Goal: Information Seeking & Learning: Learn about a topic

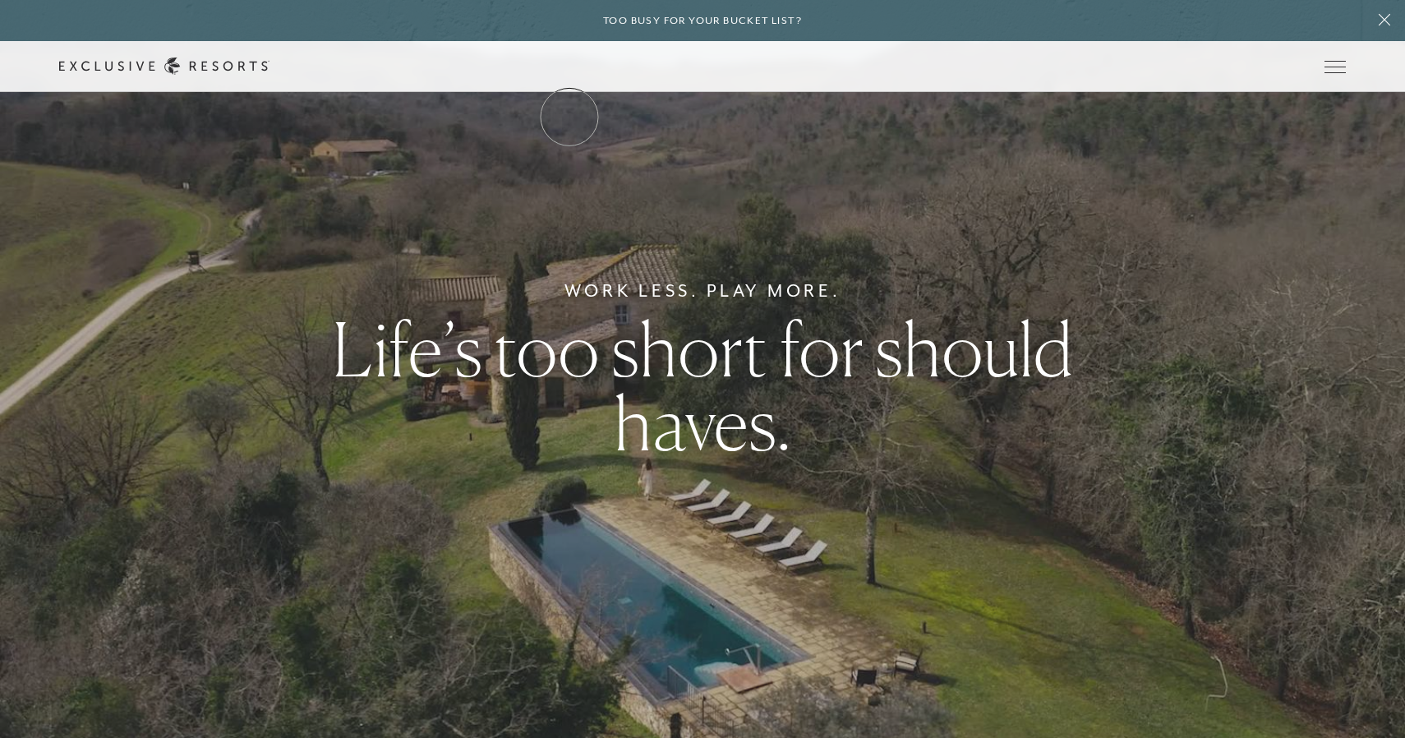
click at [0, 0] on link "The Collection" at bounding box center [0, 0] width 0 height 0
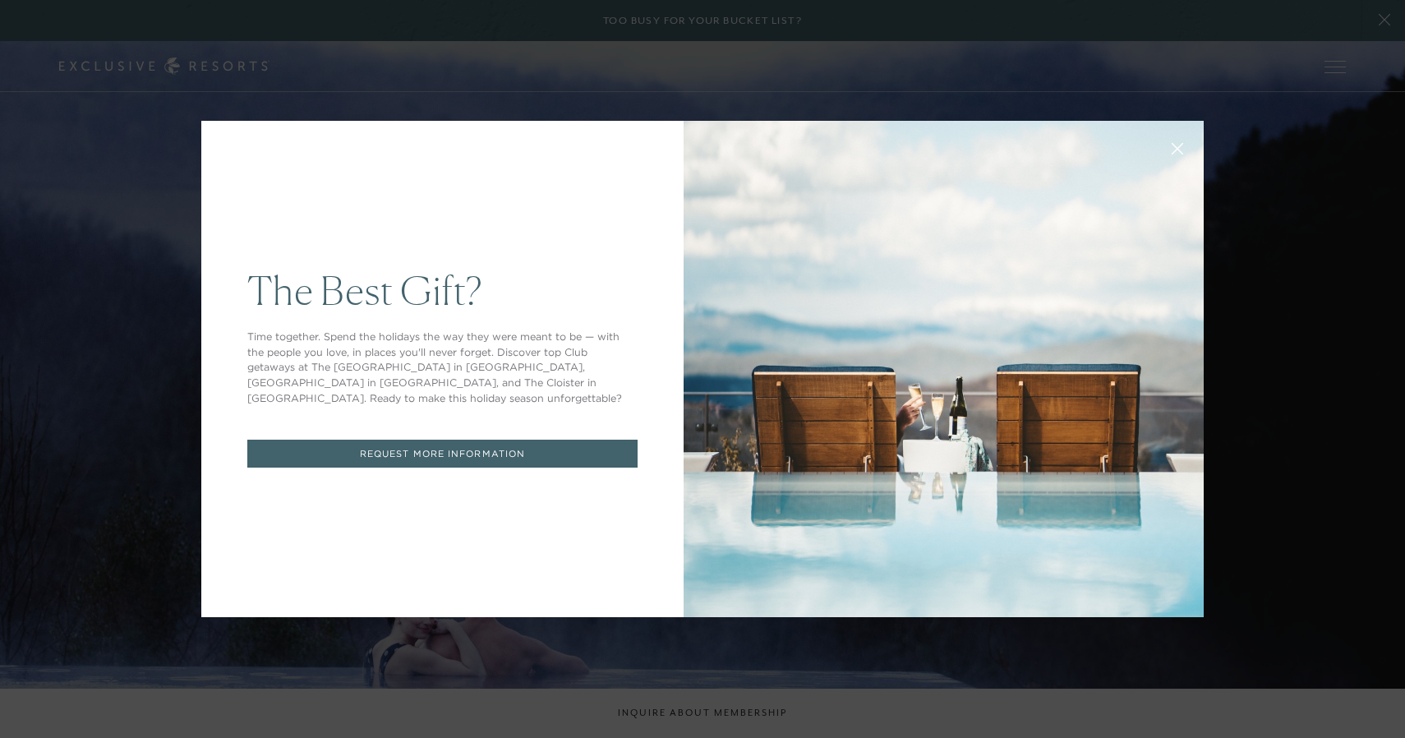
click at [639, 90] on div "The Best Gift? Time together. Spend the holidays the way they were meant to be …" at bounding box center [702, 369] width 1405 height 738
click at [1178, 146] on icon at bounding box center [1178, 149] width 12 height 12
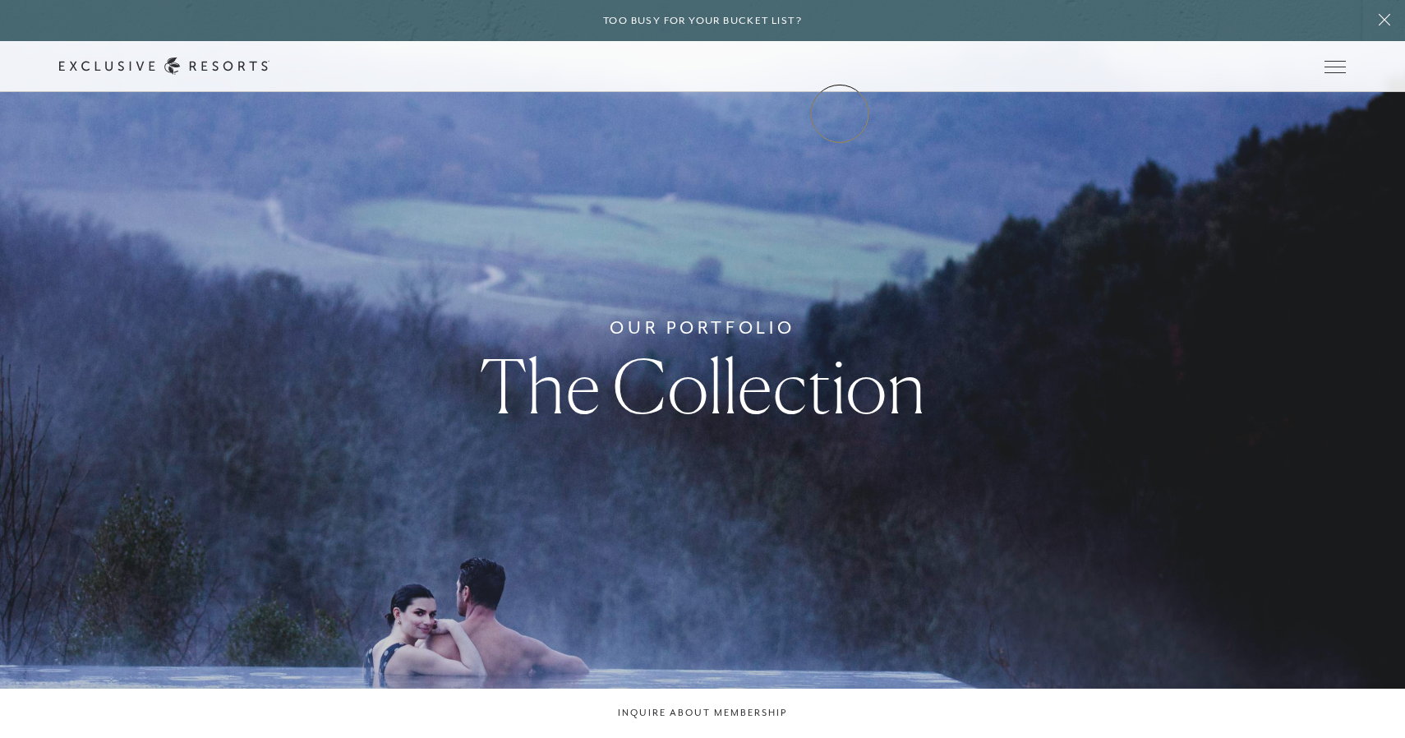
click at [0, 0] on link "Community" at bounding box center [0, 0] width 0 height 0
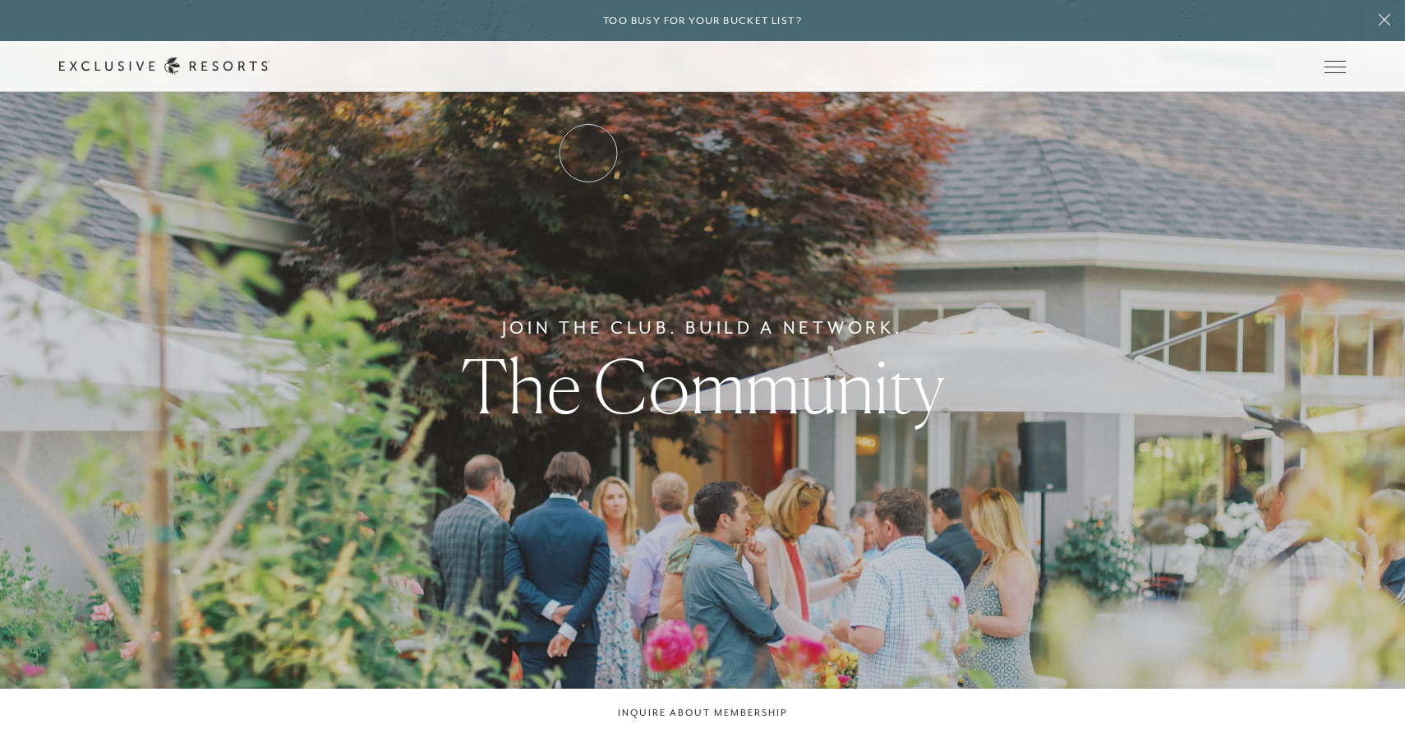
click at [0, 0] on link "Residence Collection" at bounding box center [0, 0] width 0 height 0
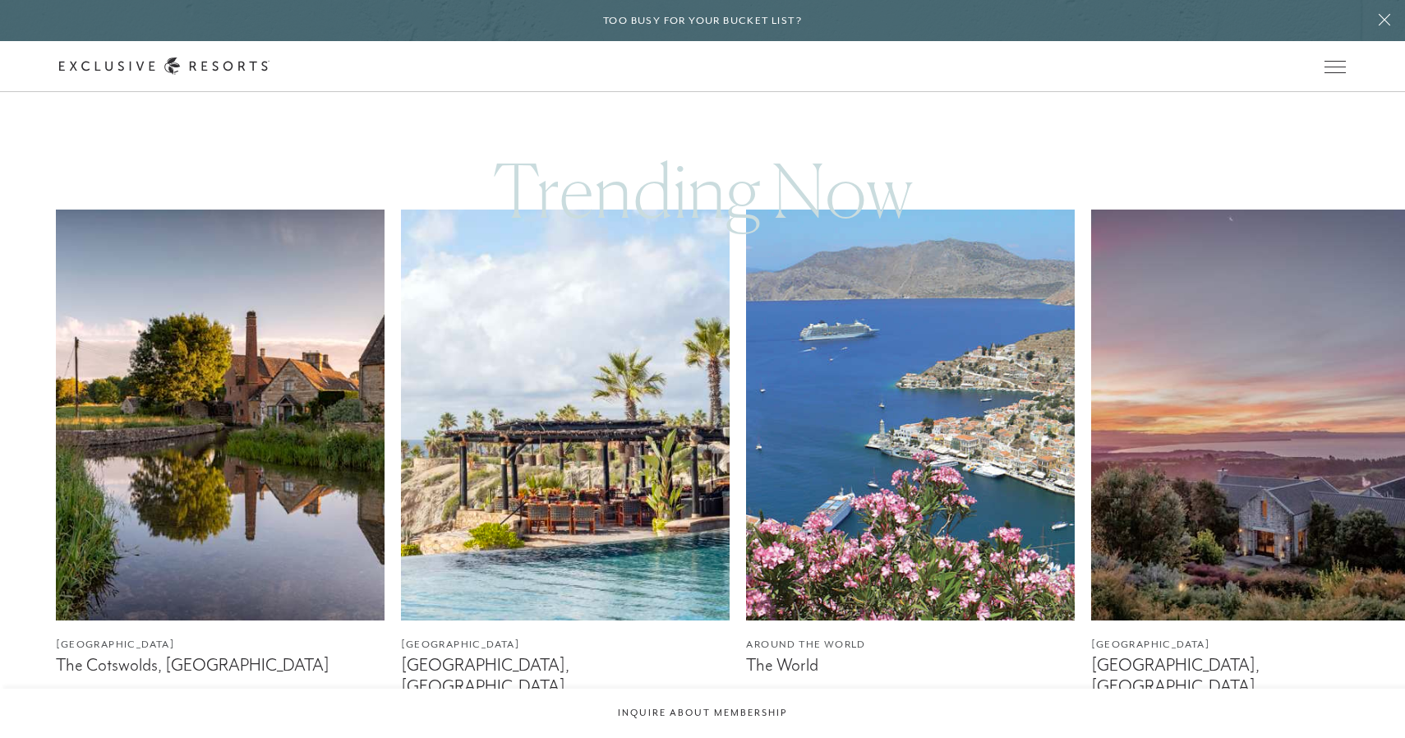
scroll to position [902, 0]
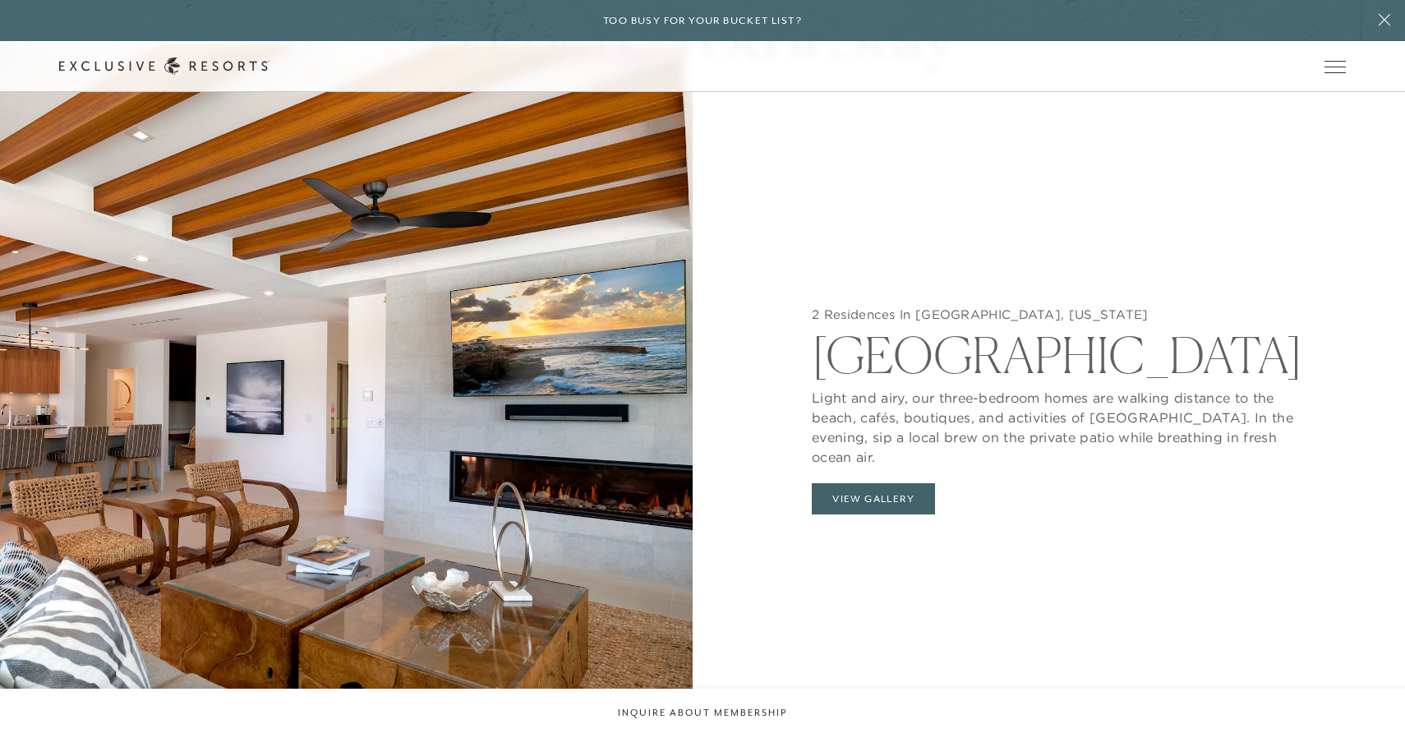
scroll to position [1710, 0]
click at [877, 482] on button "View Gallery" at bounding box center [873, 497] width 123 height 31
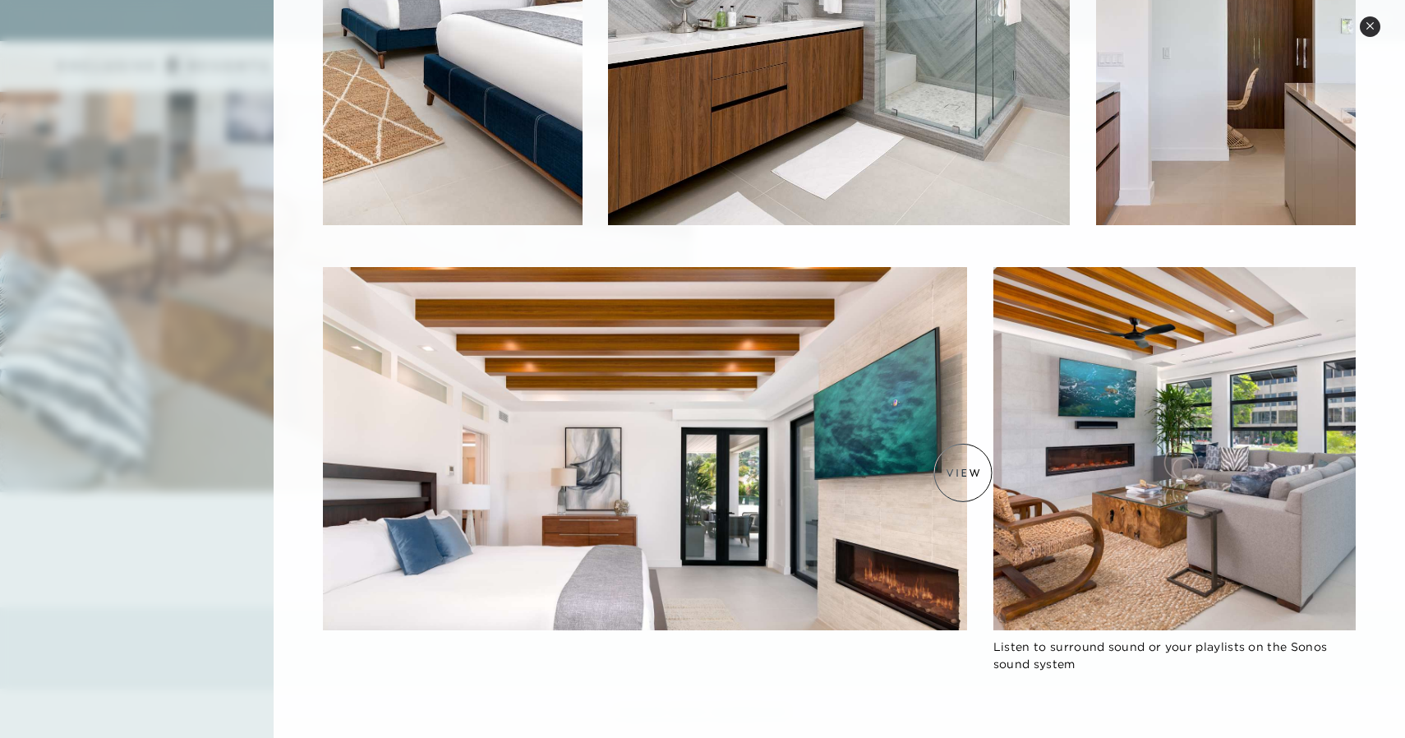
scroll to position [2002, 0]
